Goal: Download file/media

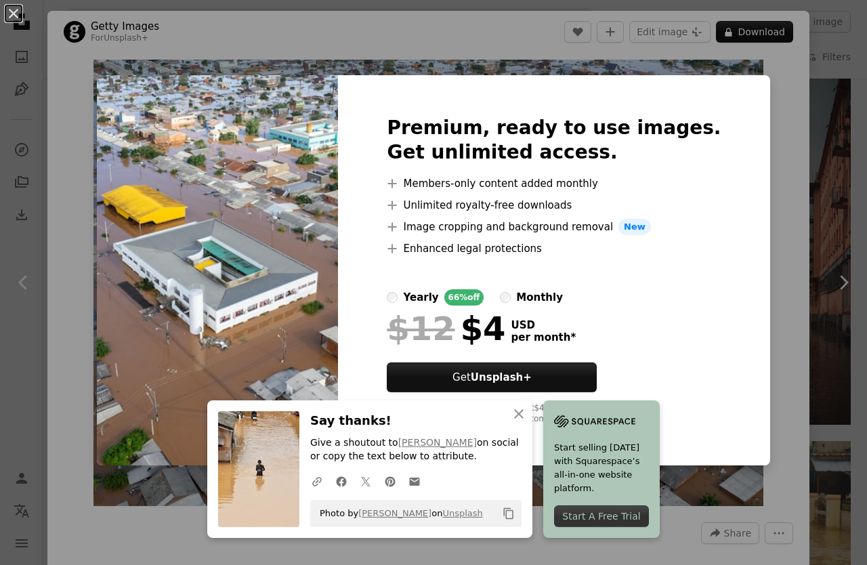
scroll to position [5474, 0]
click at [158, 168] on img at bounding box center [217, 270] width 241 height 390
click at [513, 416] on icon "An X shape" at bounding box center [519, 414] width 16 height 16
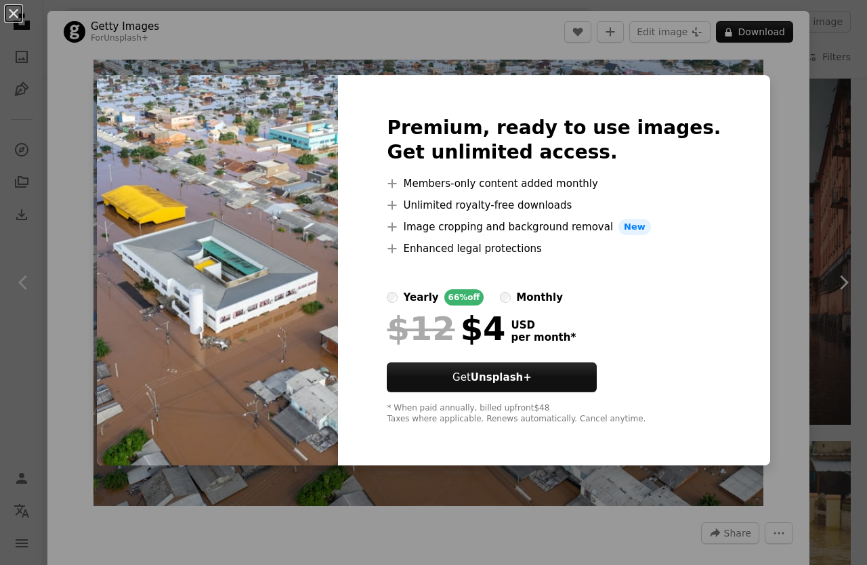
click at [753, 288] on div "An X shape Premium, ready to use images. Get unlimited access. A plus sign Memb…" at bounding box center [433, 282] width 867 height 565
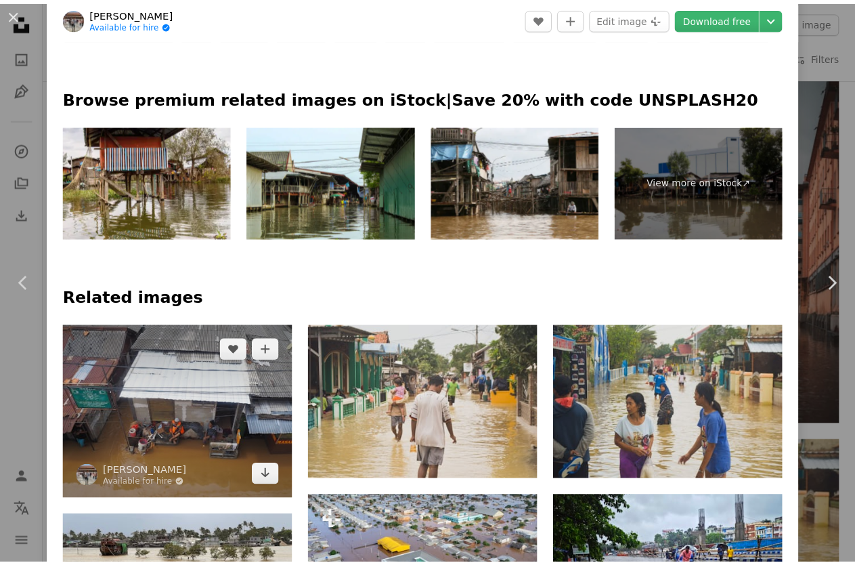
scroll to position [813, 0]
